Goal: Use online tool/utility: Use online tool/utility

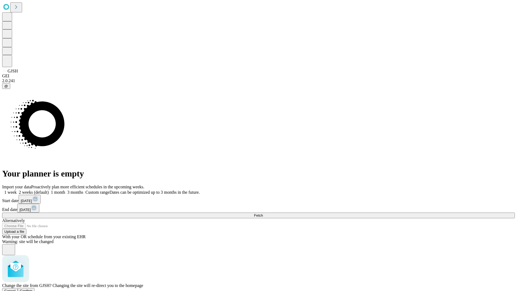
click at [33, 289] on span "Confirm" at bounding box center [26, 291] width 13 height 4
click at [49, 190] on label "2 weeks (default)" at bounding box center [33, 192] width 32 height 5
click at [263, 213] on span "Fetch" at bounding box center [258, 215] width 9 height 4
